Goal: Entertainment & Leisure: Consume media (video, audio)

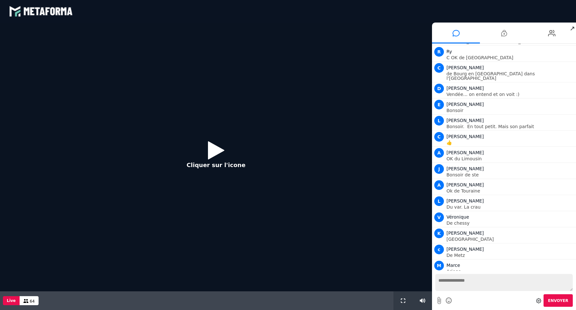
scroll to position [903, 0]
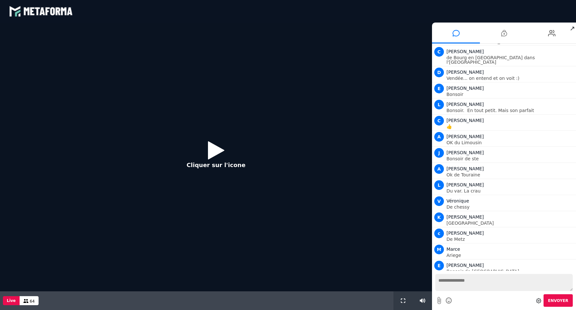
click at [222, 148] on icon at bounding box center [216, 150] width 16 height 21
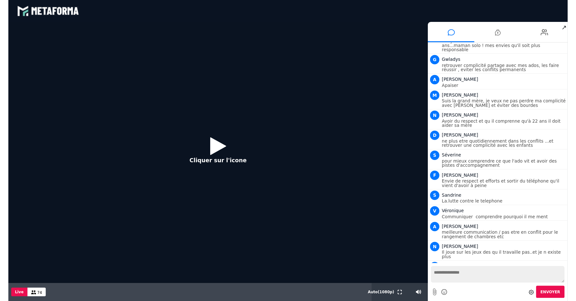
scroll to position [2839, 0]
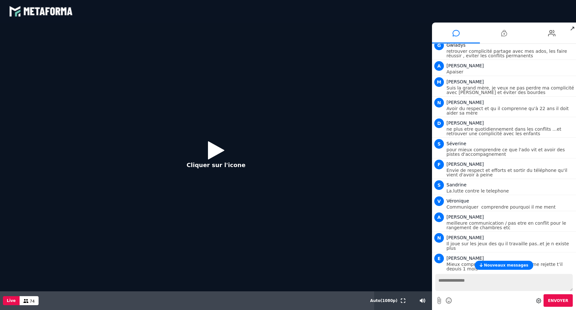
click at [208, 157] on icon at bounding box center [216, 150] width 16 height 21
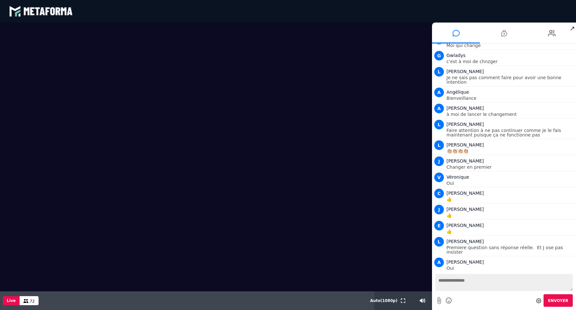
scroll to position [7395, 0]
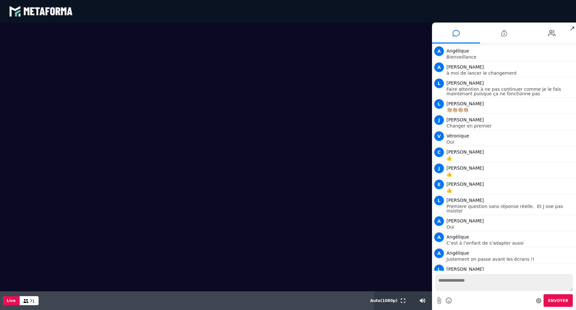
drag, startPoint x: 462, startPoint y: 0, endPoint x: 398, endPoint y: 50, distance: 81.1
click at [398, 50] on div "blastream met_channel-baf731d39c3f3c2e63b6d22e1a4d907f fr en fr Scène Compte li…" at bounding box center [288, 155] width 576 height 310
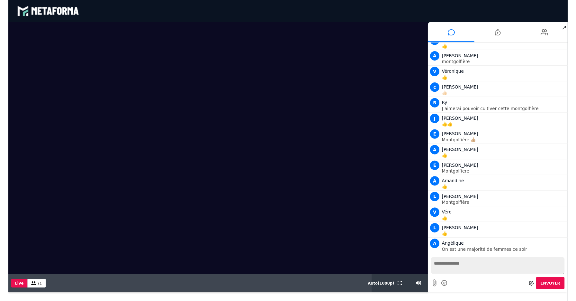
scroll to position [8053, 0]
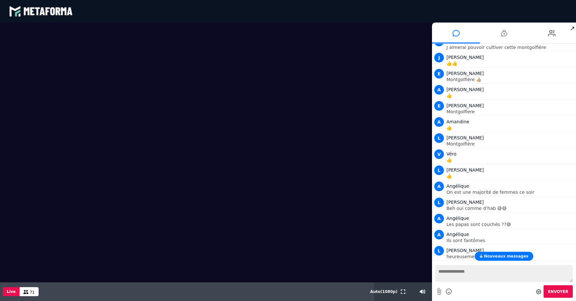
drag, startPoint x: 573, startPoint y: 65, endPoint x: 366, endPoint y: 2, distance: 216.8
click at [366, 2] on div "blastream met_channel-baf731d39c3f3c2e63b6d22e1a4d907f fr en fr" at bounding box center [288, 11] width 558 height 19
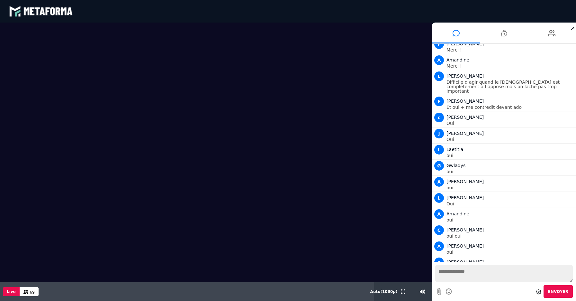
scroll to position [8485, 0]
